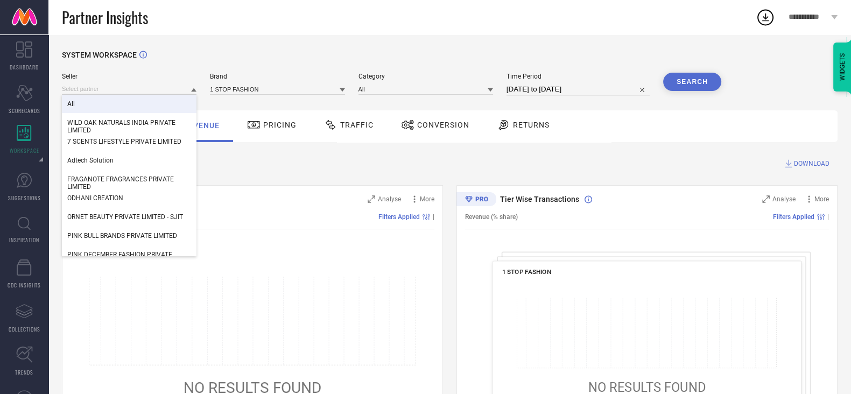
click at [132, 87] on input at bounding box center [129, 88] width 135 height 11
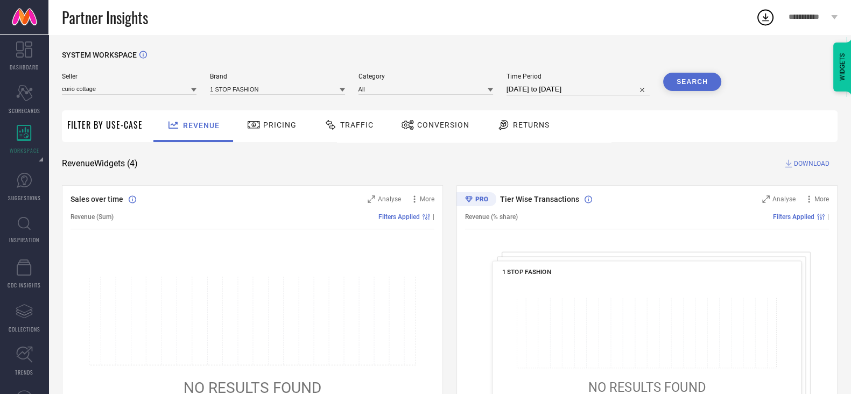
type input "curio cottage"
click at [157, 90] on input "curio cottage" at bounding box center [129, 88] width 135 height 11
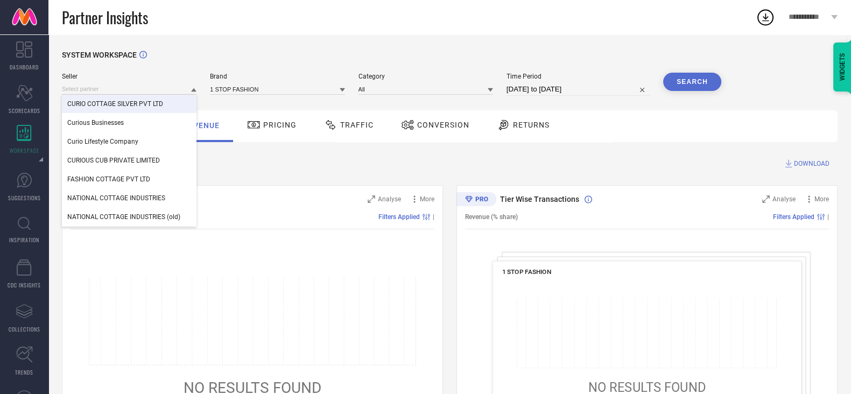
click at [159, 105] on span "CURIO COTTAGE SILVER PVT LTD" at bounding box center [115, 104] width 96 height 8
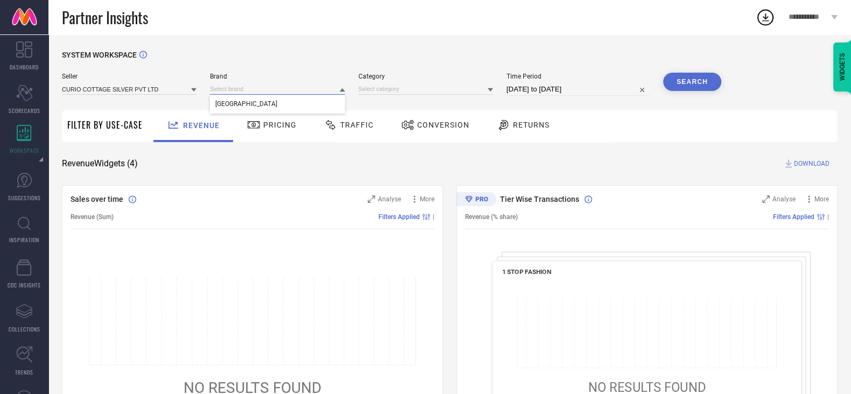
click at [265, 89] on input at bounding box center [277, 88] width 135 height 11
click at [269, 101] on div "[GEOGRAPHIC_DATA]" at bounding box center [277, 104] width 135 height 18
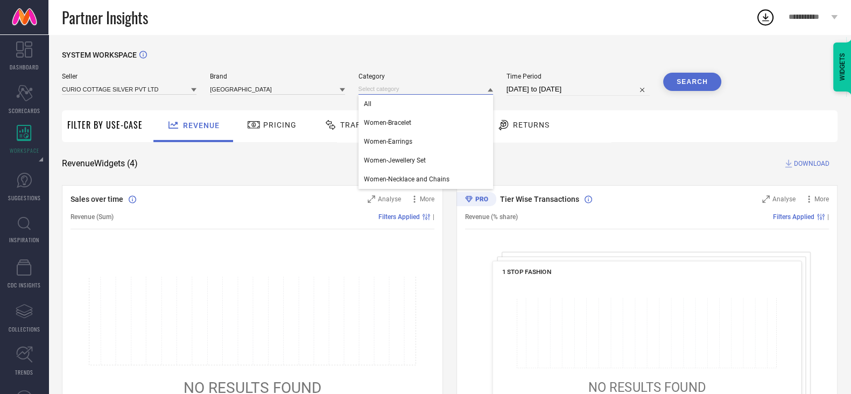
click at [422, 86] on input at bounding box center [426, 88] width 135 height 11
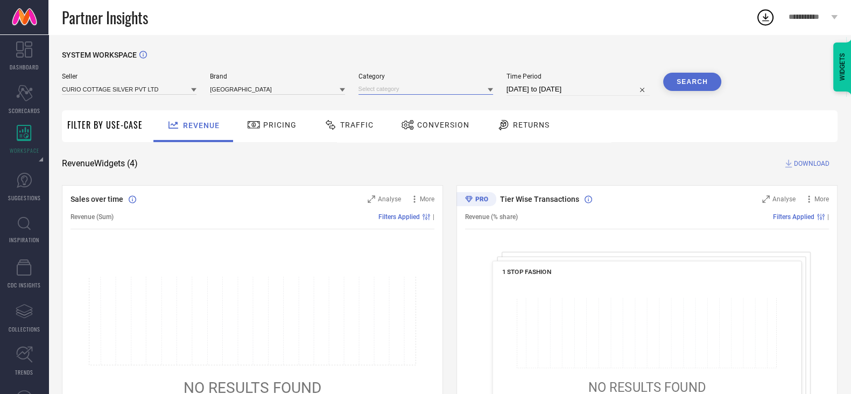
click at [422, 86] on input at bounding box center [426, 88] width 135 height 11
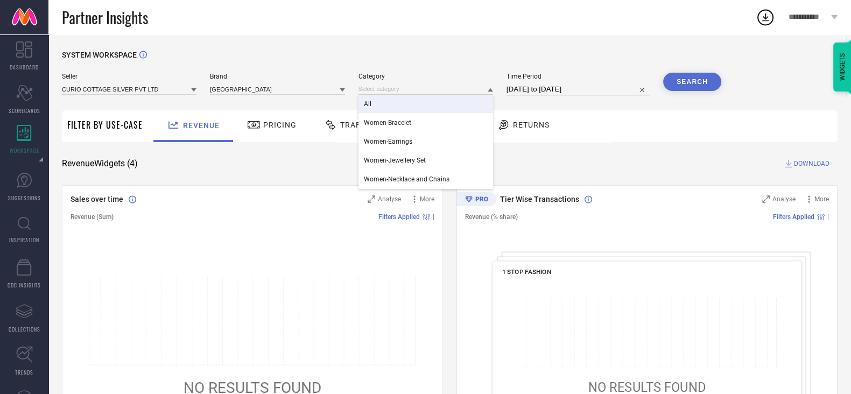
click at [422, 109] on div "All" at bounding box center [426, 104] width 135 height 18
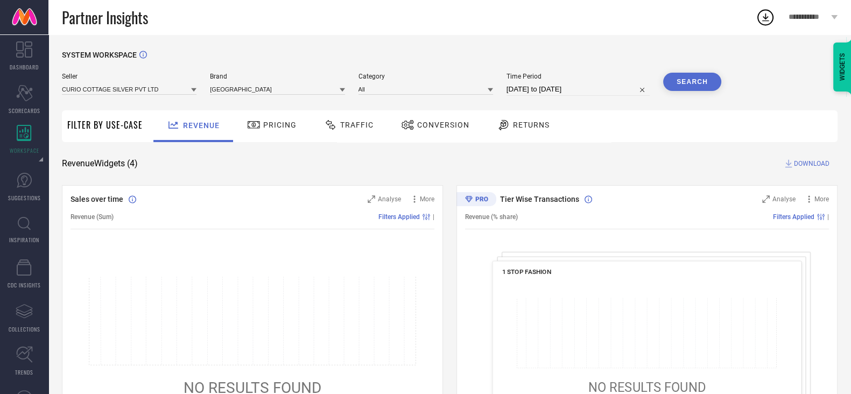
select select "7"
select select "2025"
select select "8"
select select "2025"
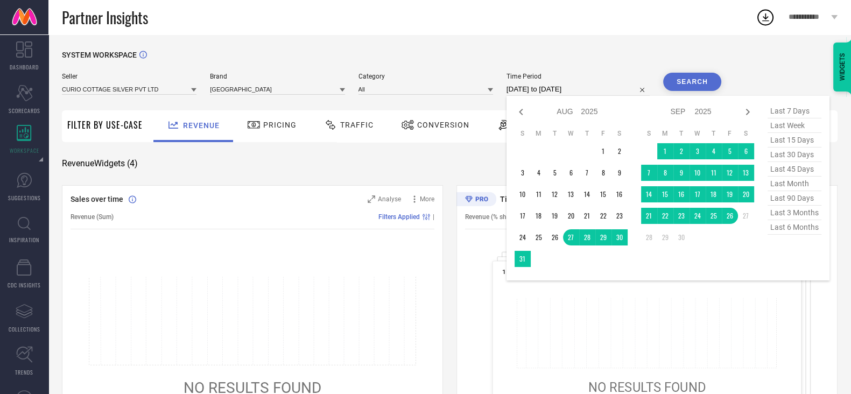
click at [548, 88] on input "[DATE] to [DATE]" at bounding box center [578, 89] width 143 height 13
click at [810, 199] on span "last 90 days" at bounding box center [795, 198] width 54 height 15
type input "[DATE] to [DATE]"
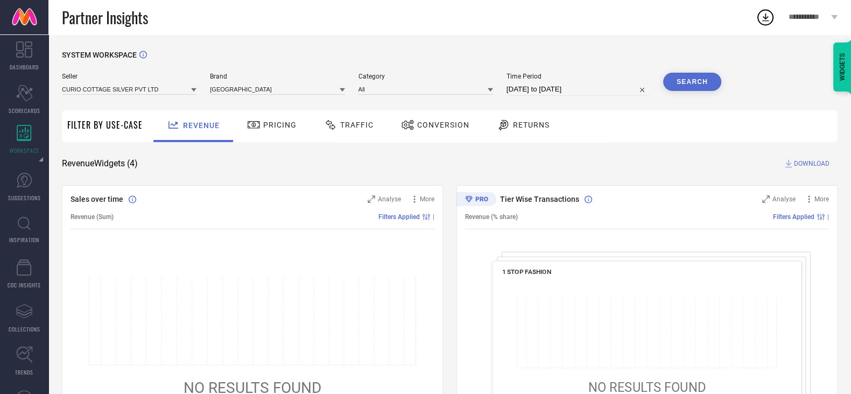
click at [513, 127] on span "Returns" at bounding box center [531, 125] width 37 height 9
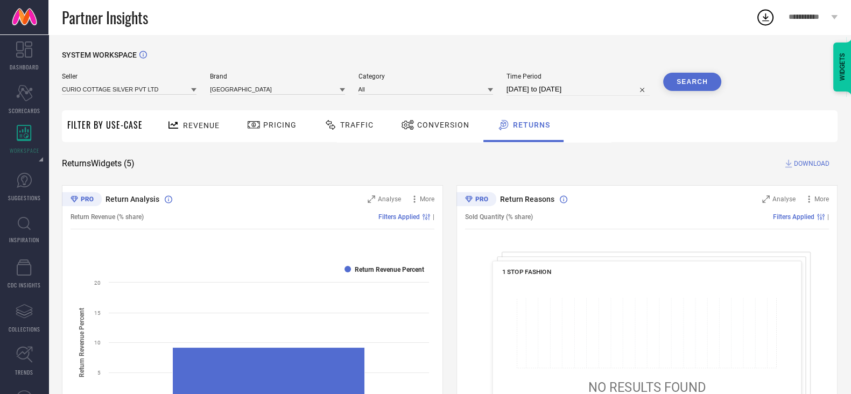
click at [683, 87] on button "Search" at bounding box center [693, 82] width 58 height 18
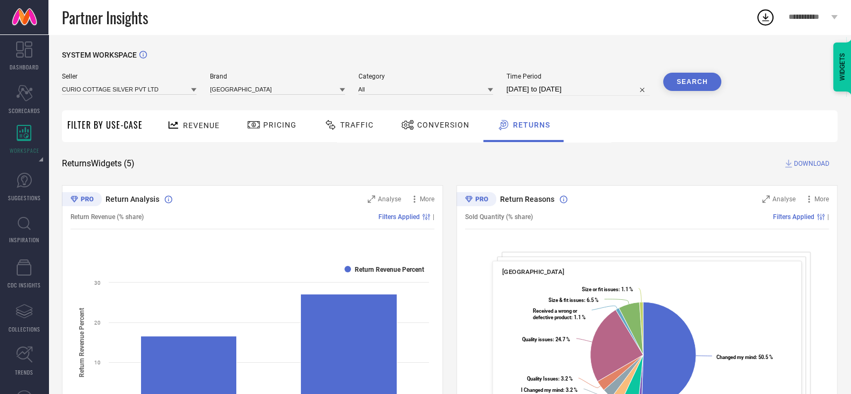
click at [798, 160] on span "DOWNLOAD" at bounding box center [812, 163] width 36 height 11
